Goal: Task Accomplishment & Management: Manage account settings

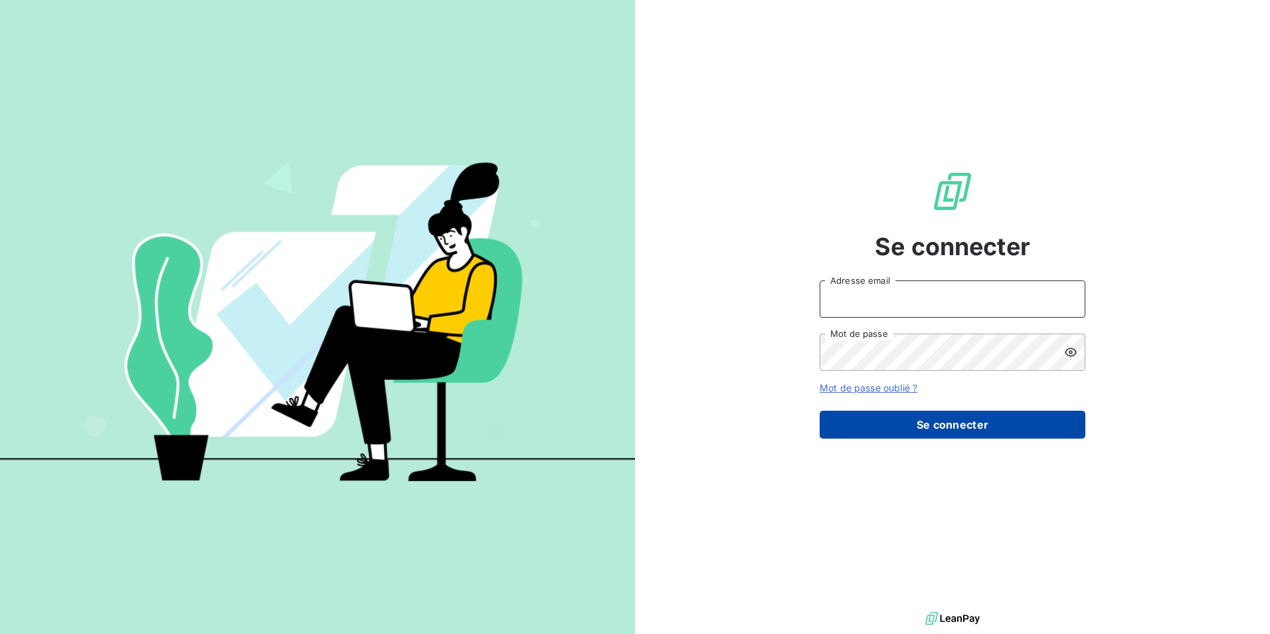
type input "[EMAIL_ADDRESS][DOMAIN_NAME]"
click at [963, 431] on button "Se connecter" at bounding box center [953, 425] width 266 height 28
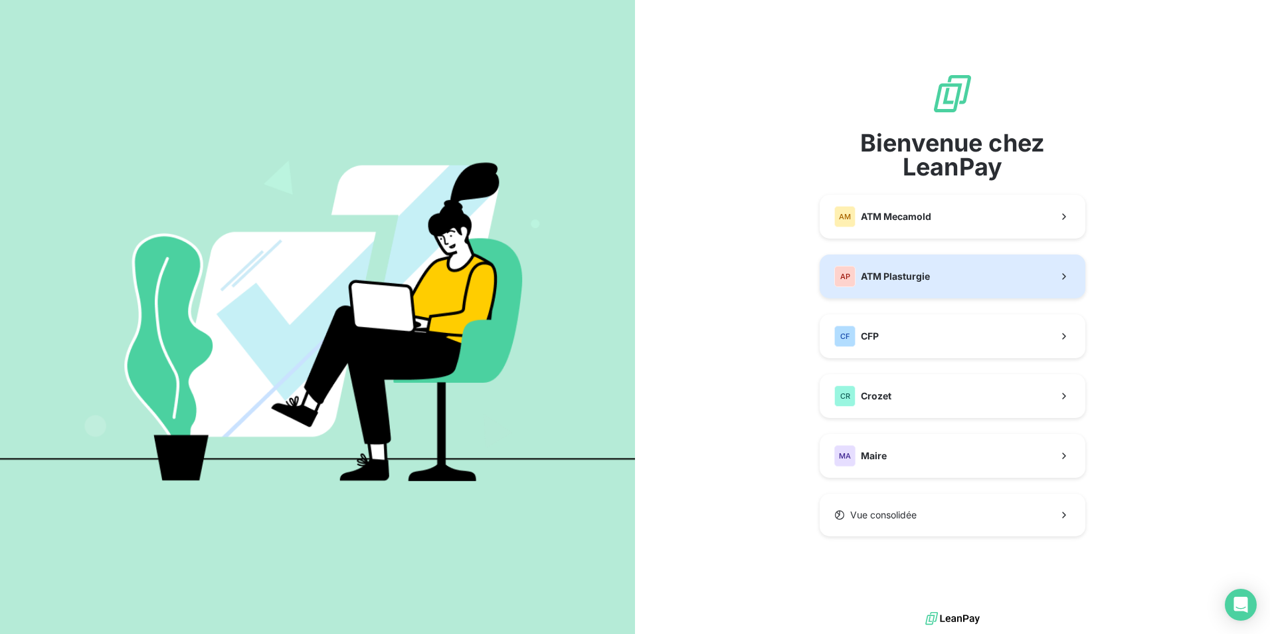
click at [933, 269] on button "AP ATM Plasturgie" at bounding box center [953, 276] width 266 height 44
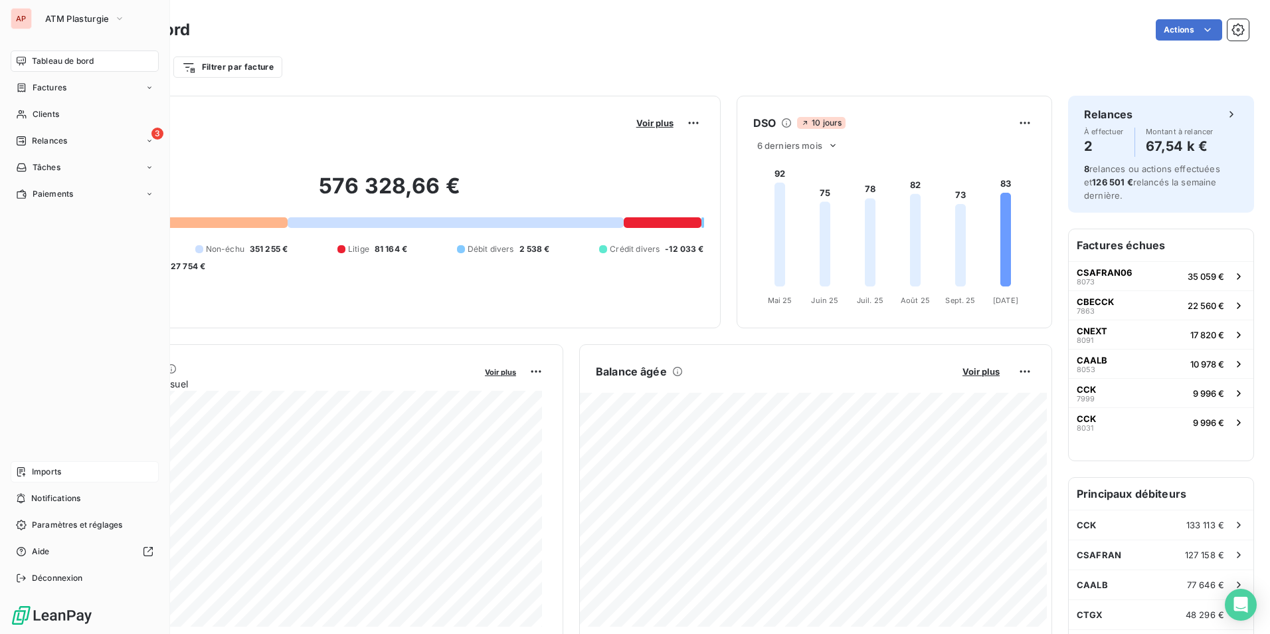
click at [56, 474] on span "Imports" at bounding box center [46, 472] width 29 height 12
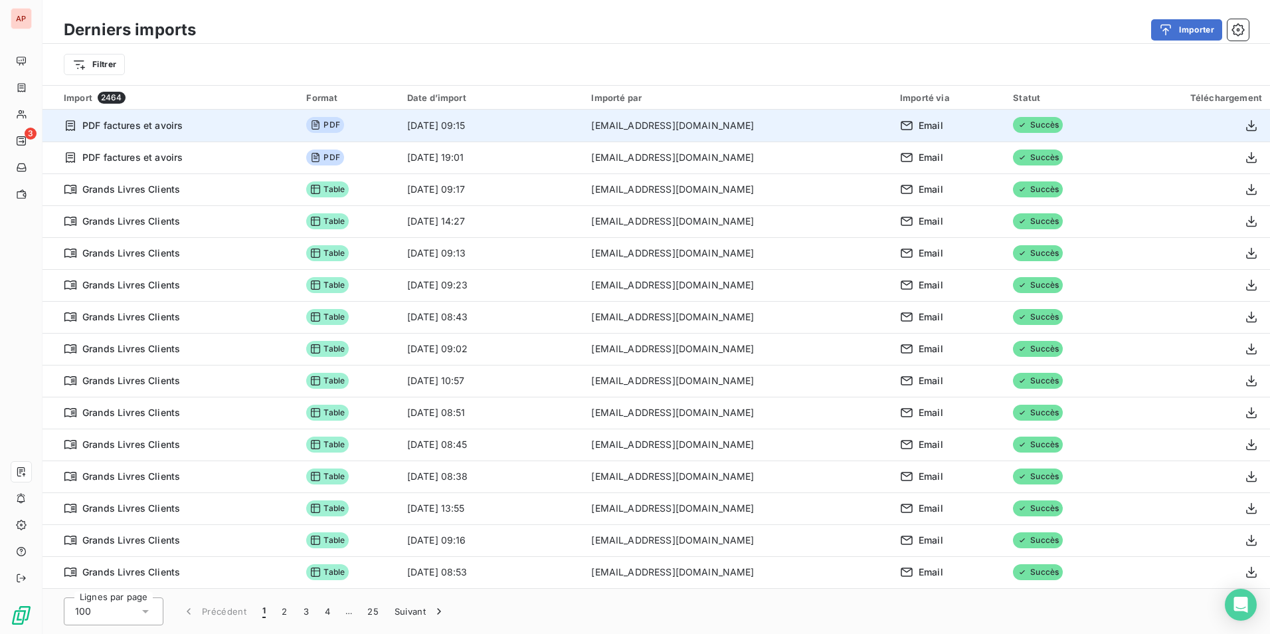
click at [326, 129] on span "PDF" at bounding box center [324, 125] width 37 height 16
click at [325, 128] on span "PDF" at bounding box center [324, 125] width 37 height 16
click at [163, 130] on span "PDF factures et avoirs" at bounding box center [132, 125] width 100 height 13
click at [1248, 124] on icon "button" at bounding box center [1251, 125] width 13 height 13
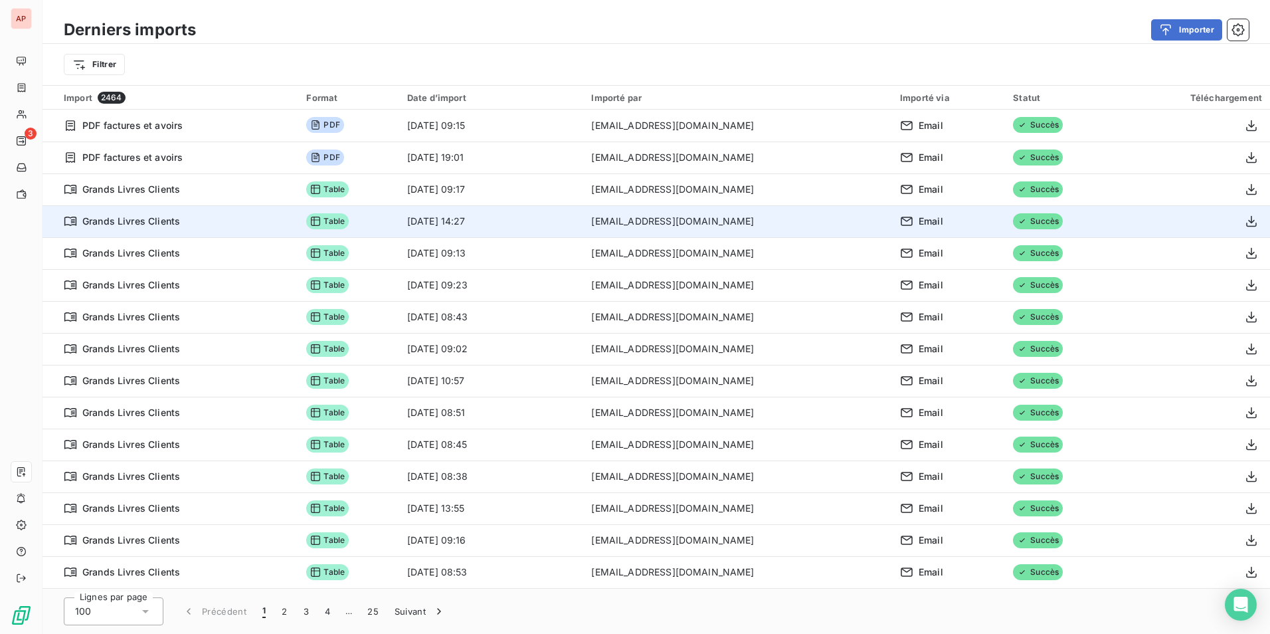
click at [1127, 227] on td at bounding box center [1194, 221] width 151 height 32
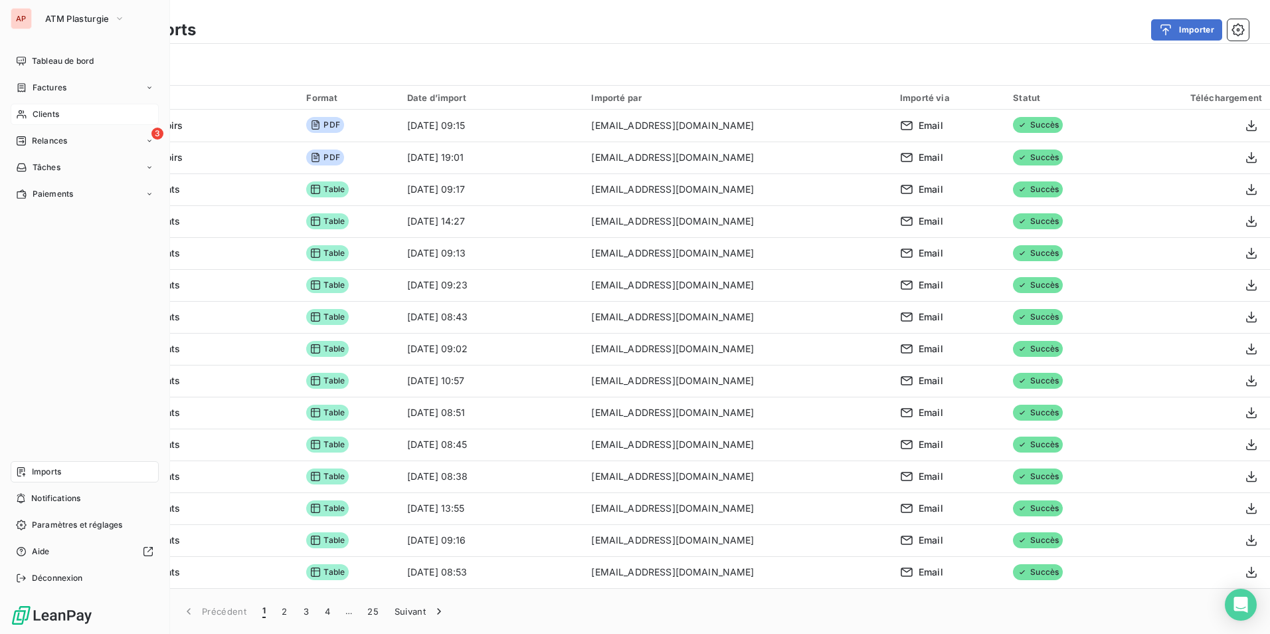
click at [50, 114] on span "Clients" at bounding box center [46, 114] width 27 height 12
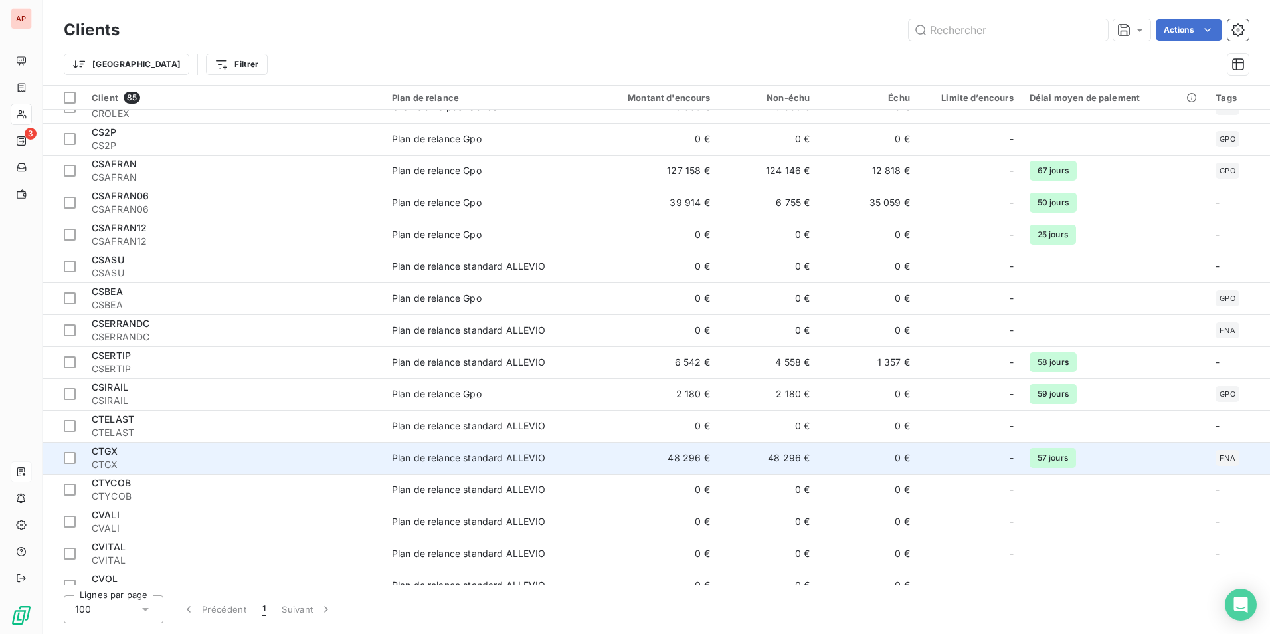
scroll to position [2236, 0]
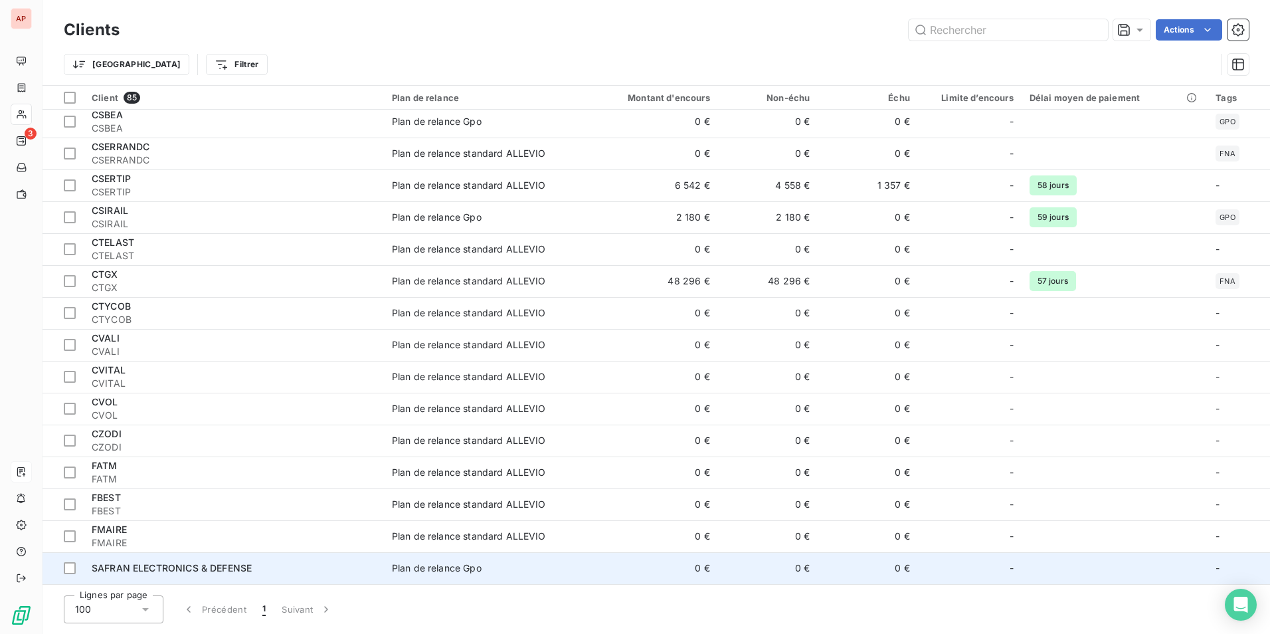
click at [246, 567] on span "SAFRAN ELECTRONICS & DEFENSE" at bounding box center [172, 567] width 160 height 11
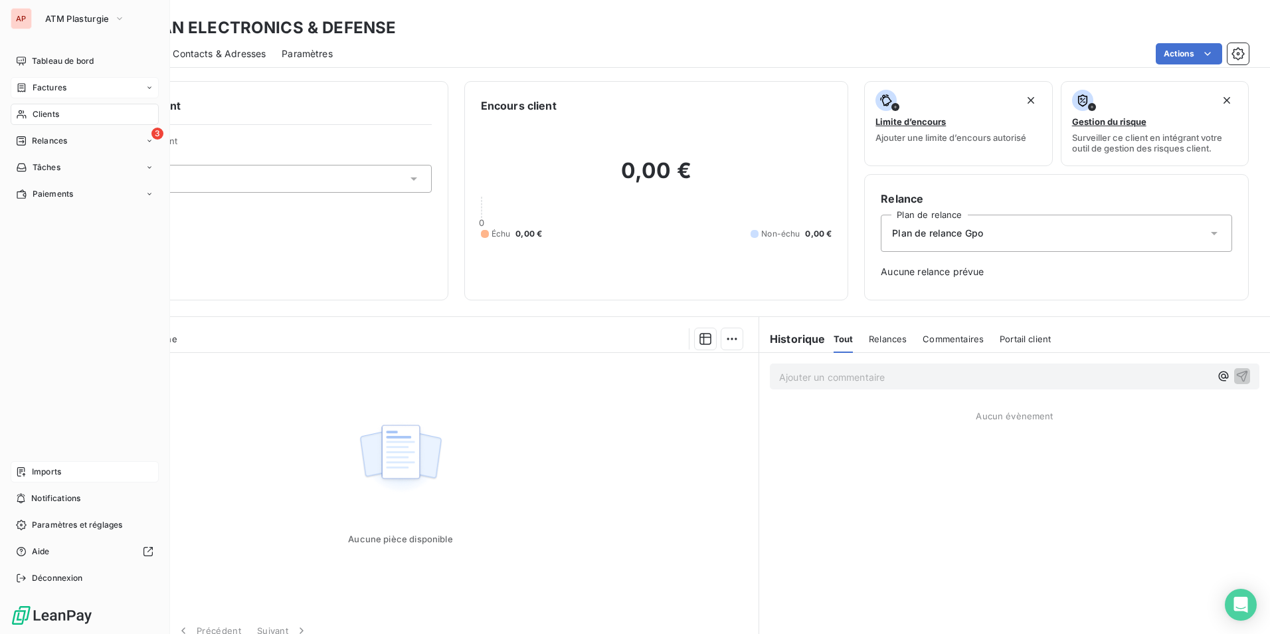
click at [88, 88] on div "Factures" at bounding box center [85, 87] width 148 height 21
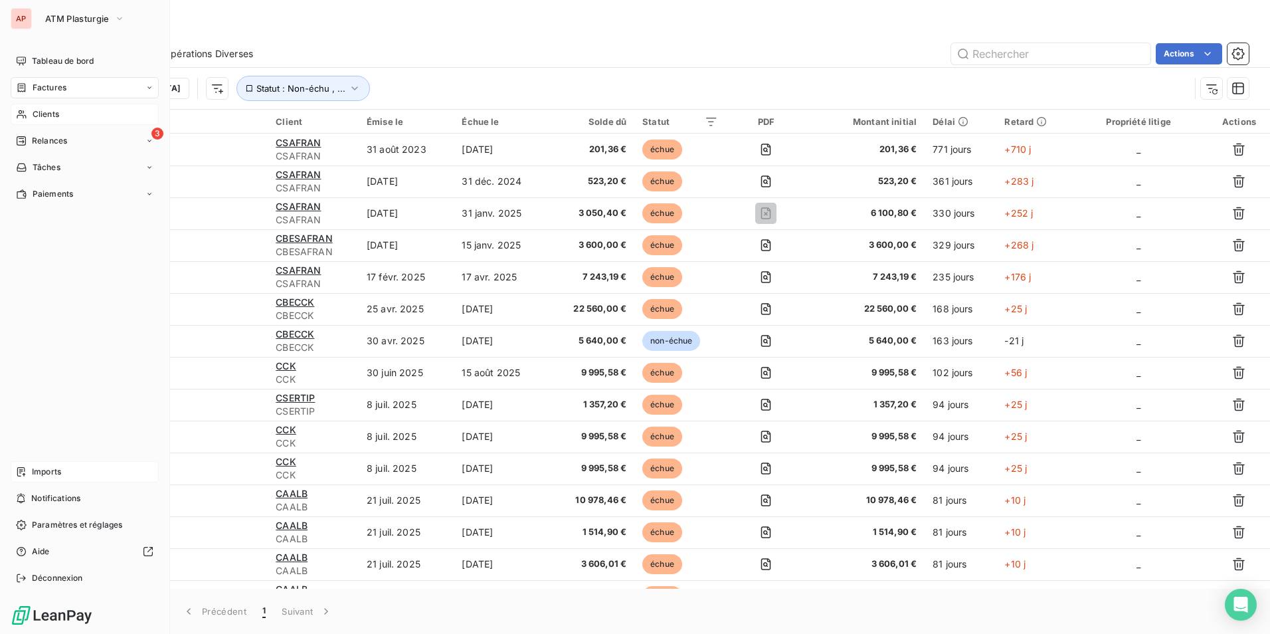
click at [106, 84] on div "Factures" at bounding box center [85, 87] width 148 height 21
click at [58, 141] on div "Avoirs" at bounding box center [93, 140] width 132 height 21
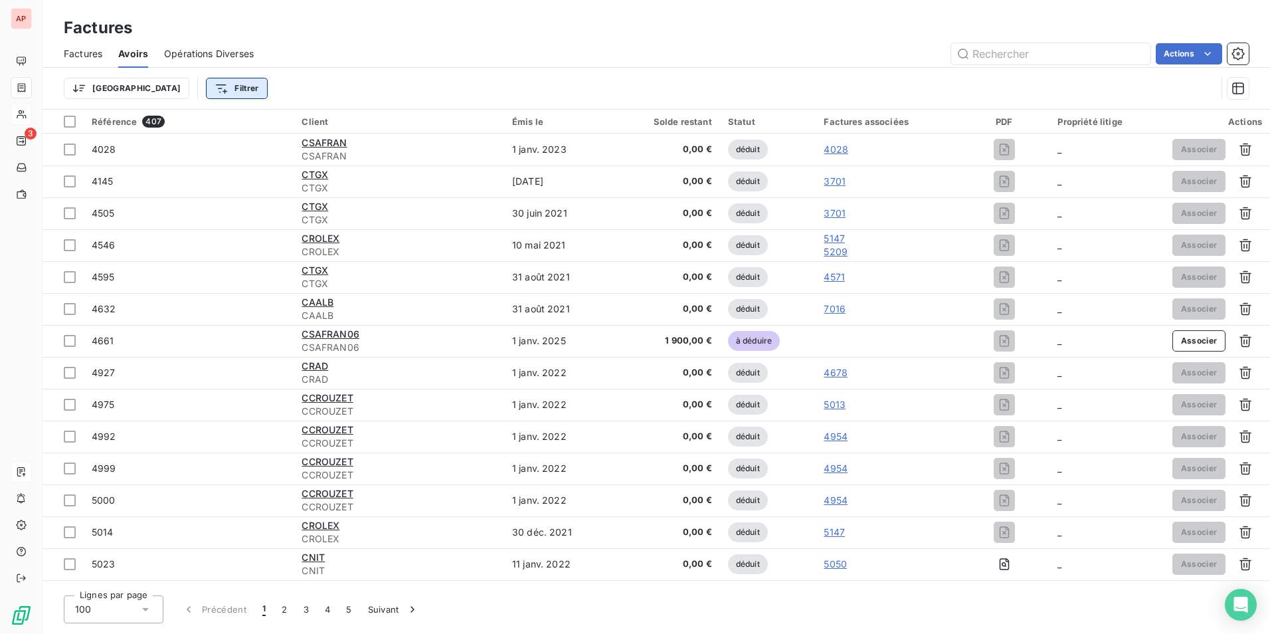
click at [170, 86] on html "AP 3 Factures Factures Avoirs Opérations Diverses Actions Trier Filtrer Référen…" at bounding box center [635, 317] width 1270 height 634
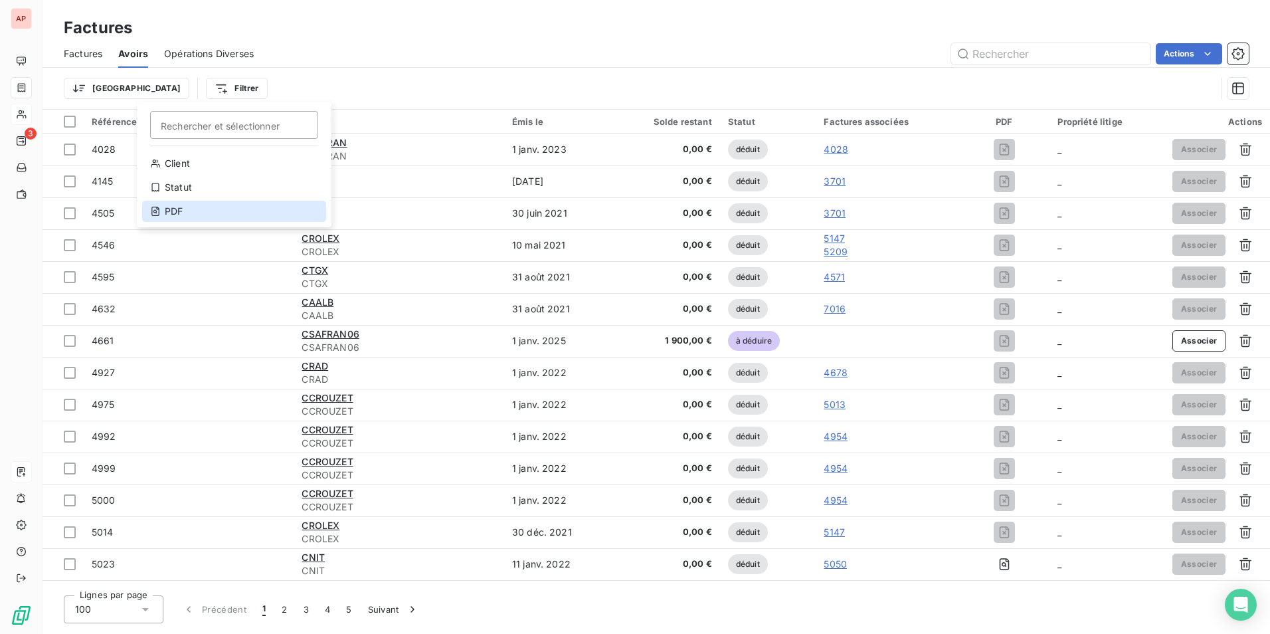
click at [191, 207] on div "PDF" at bounding box center [234, 211] width 184 height 21
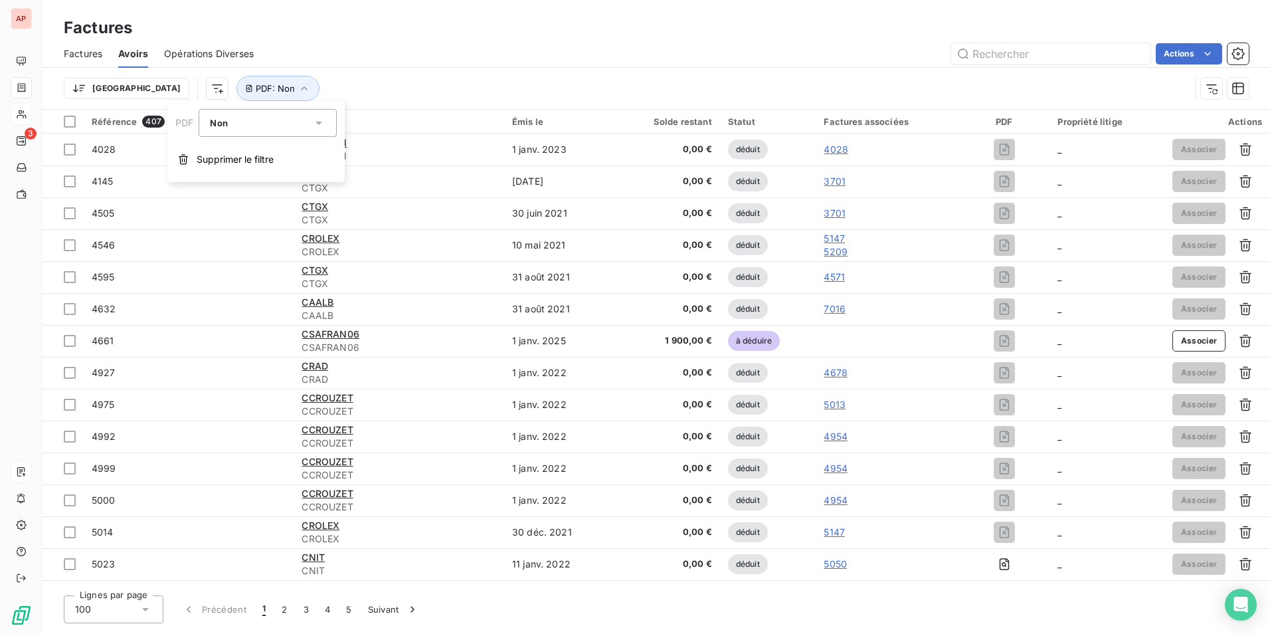
click at [320, 122] on icon at bounding box center [319, 123] width 7 height 3
click at [255, 152] on li "Oui" at bounding box center [268, 154] width 138 height 24
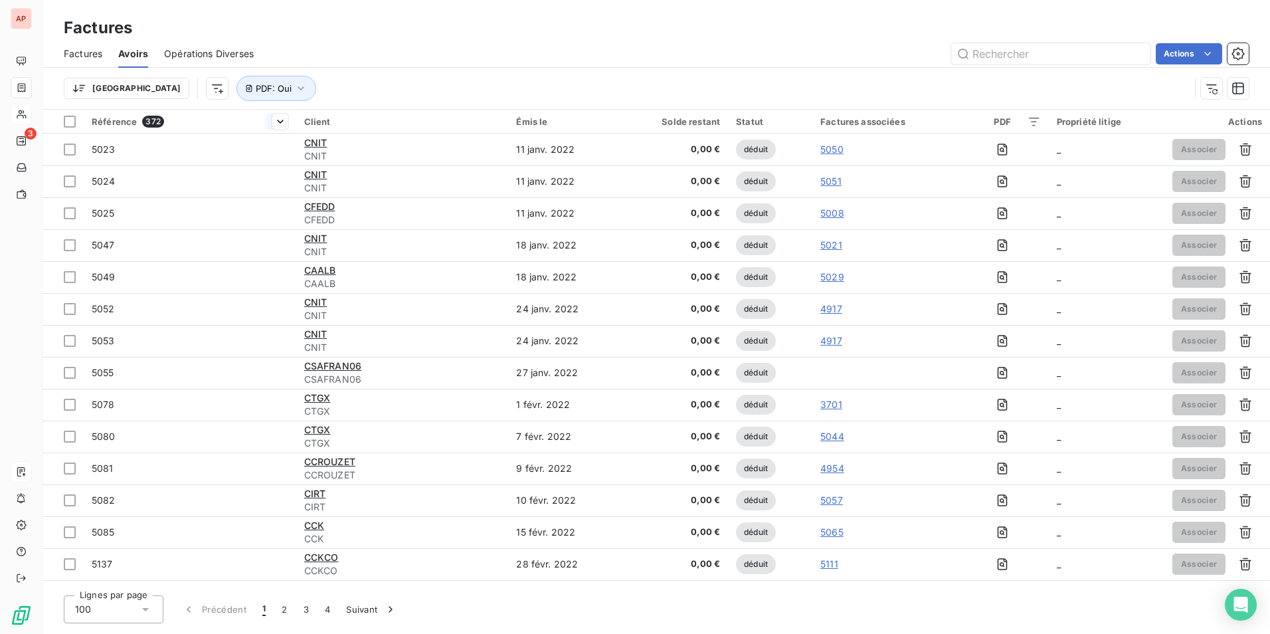
click at [267, 120] on div at bounding box center [275, 122] width 27 height 16
click at [258, 177] on span "Trier par ordre décroissant" at bounding box center [217, 178] width 118 height 13
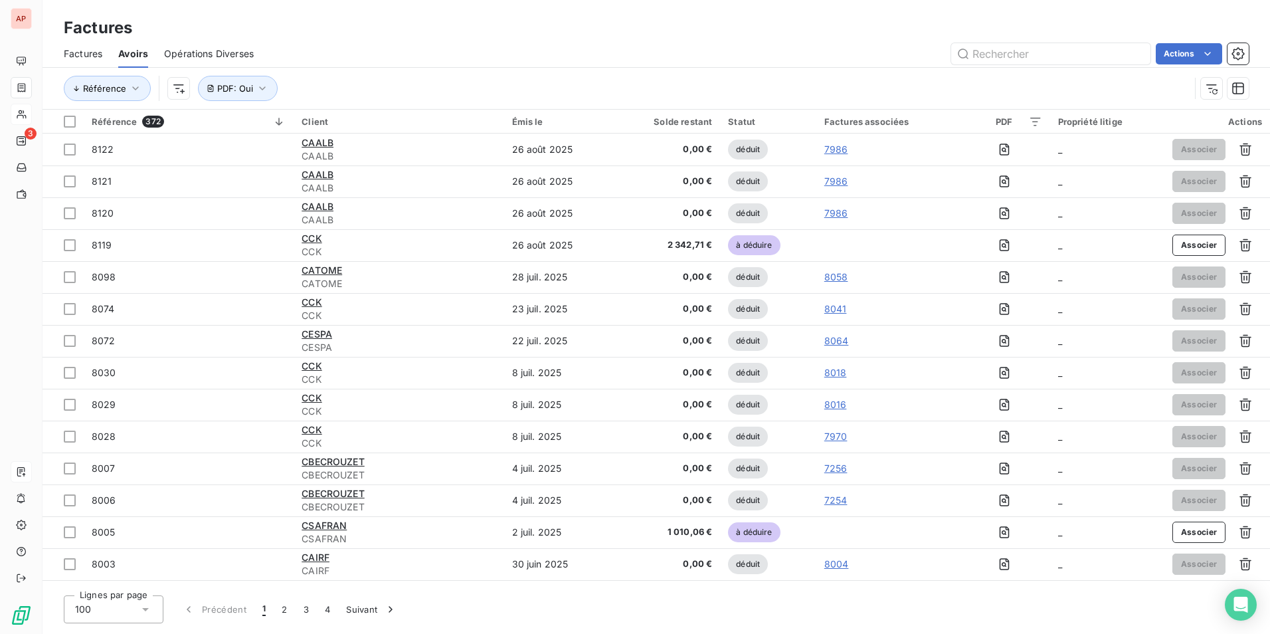
click at [885, 128] on th "Factures associées" at bounding box center [888, 122] width 142 height 24
click at [881, 118] on div "Factures associées" at bounding box center [887, 121] width 126 height 11
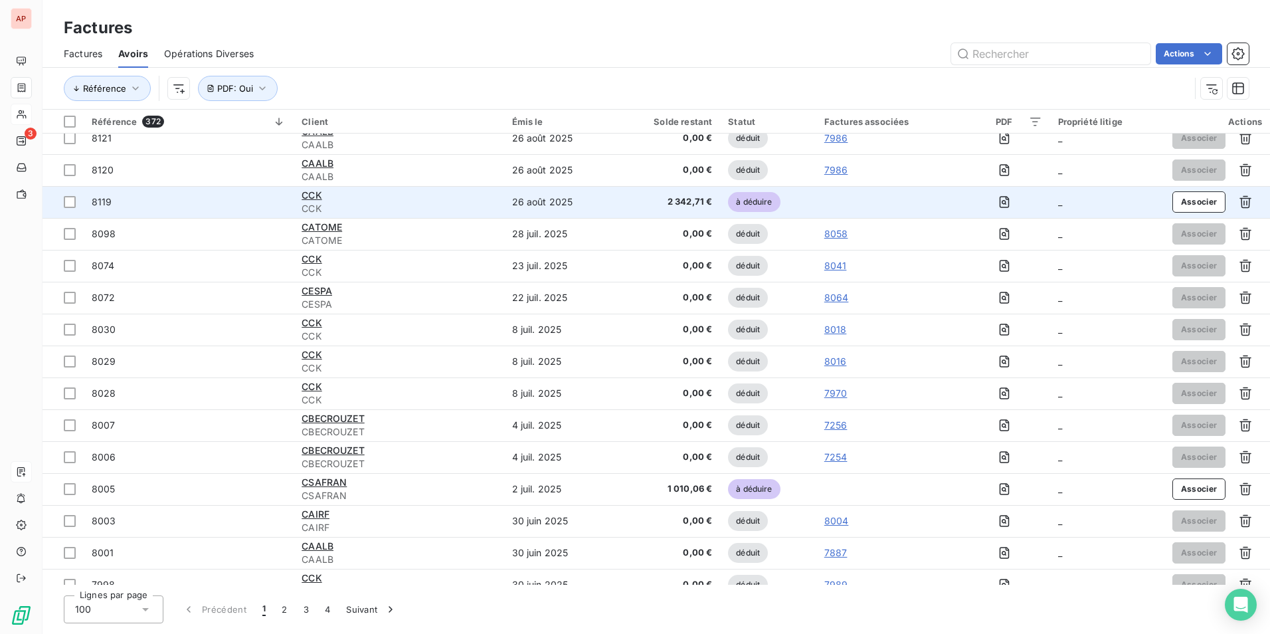
scroll to position [66, 0]
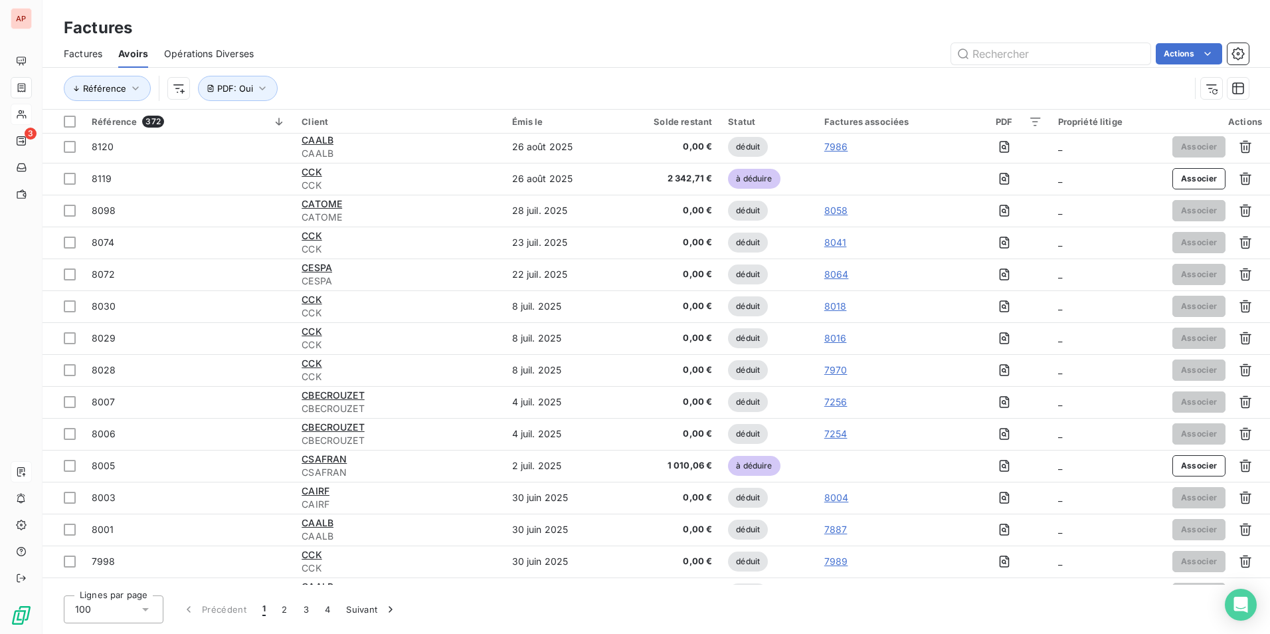
click at [1242, 122] on div "Actions" at bounding box center [1217, 121] width 90 height 11
click at [1240, 92] on icon "button" at bounding box center [1238, 88] width 13 height 13
click at [123, 87] on html "AP 3 Factures Factures Avoirs Opérations Diverses Actions Éditer les Propriétés…" at bounding box center [635, 317] width 1270 height 634
click at [133, 88] on icon "button" at bounding box center [135, 88] width 13 height 13
click at [143, 124] on div "Référence" at bounding box center [161, 128] width 179 height 28
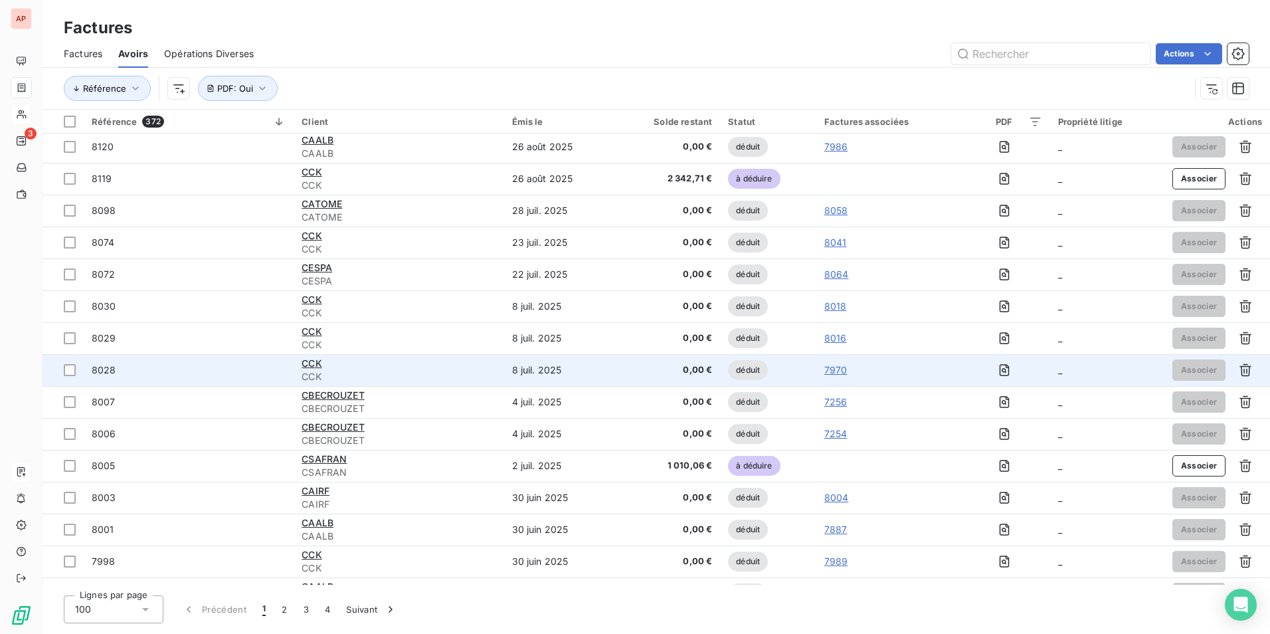
click at [248, 381] on td "8028" at bounding box center [189, 370] width 210 height 32
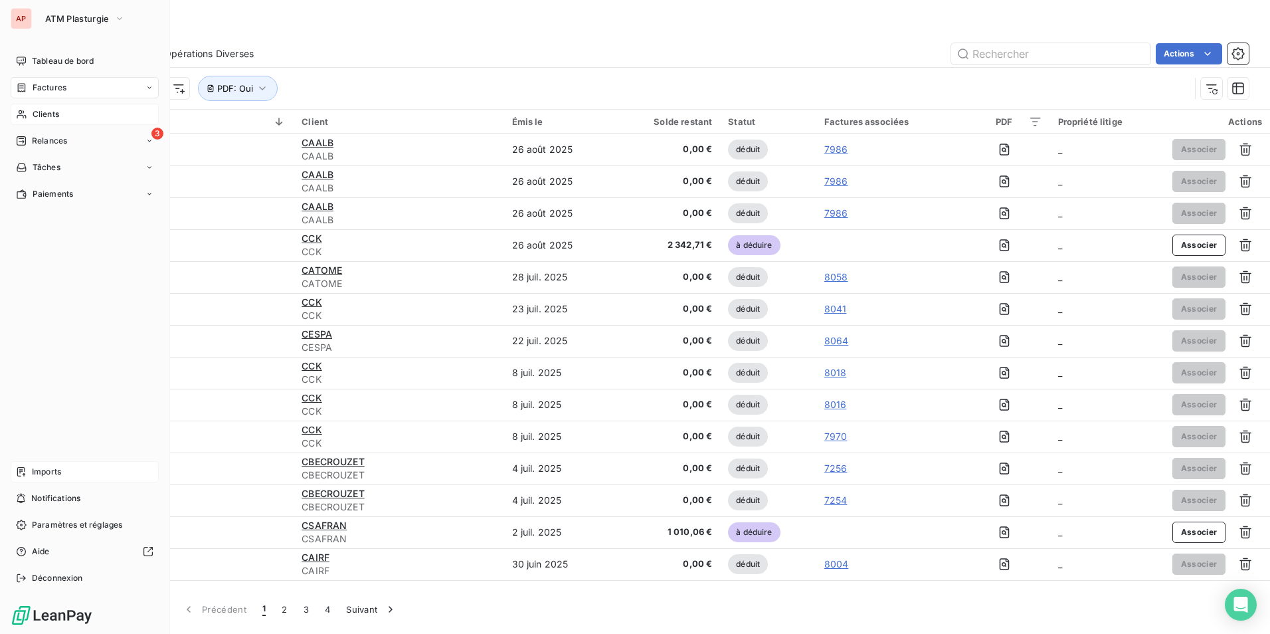
click at [24, 21] on div "AP" at bounding box center [21, 18] width 21 height 21
click at [114, 19] on button "ATM Plasturgie" at bounding box center [85, 18] width 96 height 21
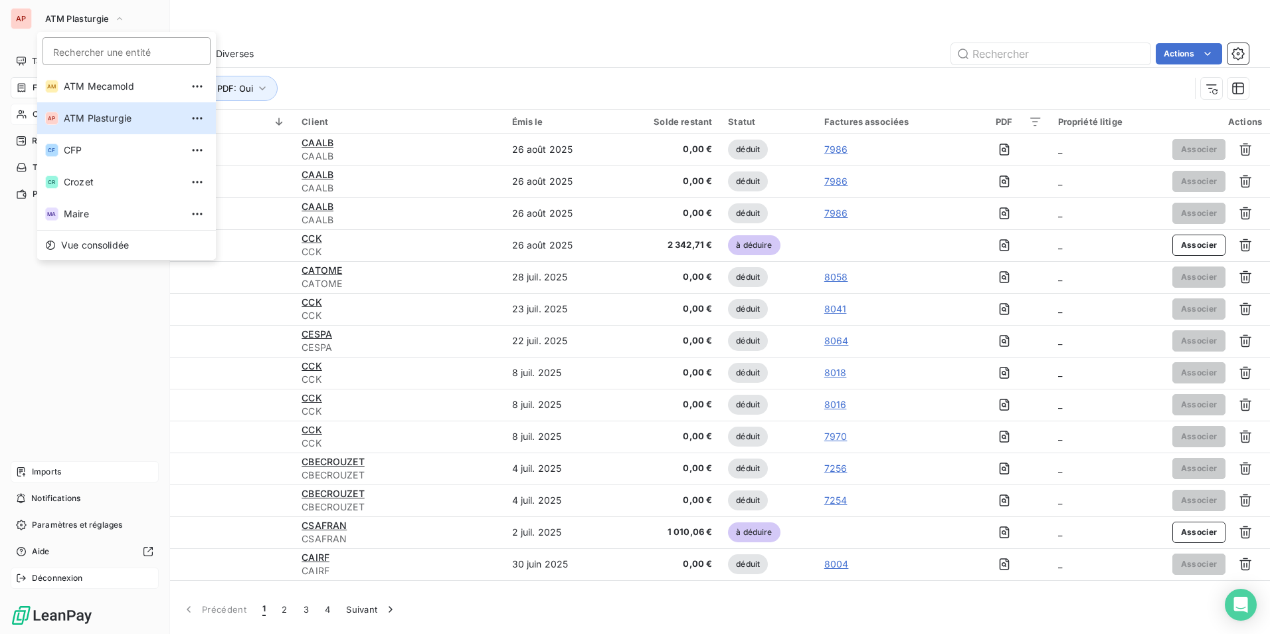
click at [73, 579] on span "Déconnexion" at bounding box center [57, 578] width 51 height 12
